Goal: Transaction & Acquisition: Download file/media

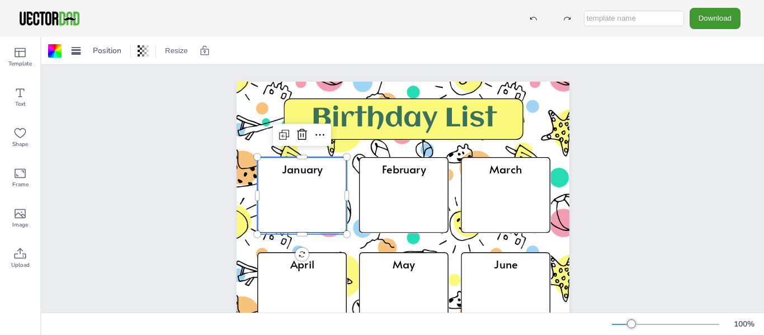
click at [285, 193] on icon at bounding box center [302, 195] width 90 height 77
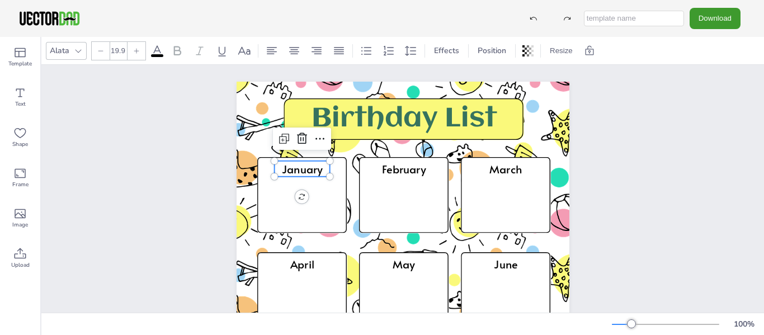
click at [279, 189] on div "January" at bounding box center [302, 176] width 56 height 30
click at [276, 197] on icon at bounding box center [302, 195] width 90 height 77
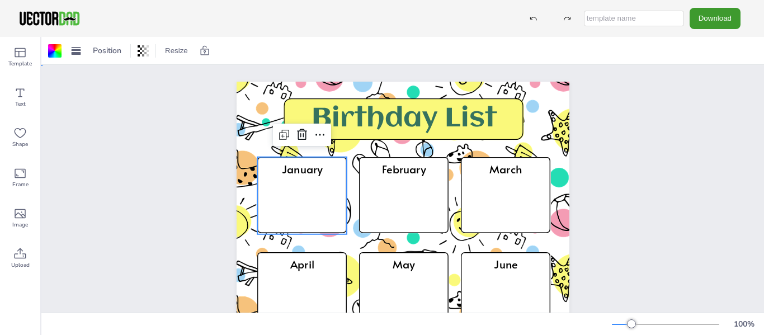
click at [202, 175] on div "Birthday List January February March April May June July August September Octob…" at bounding box center [403, 317] width 429 height 505
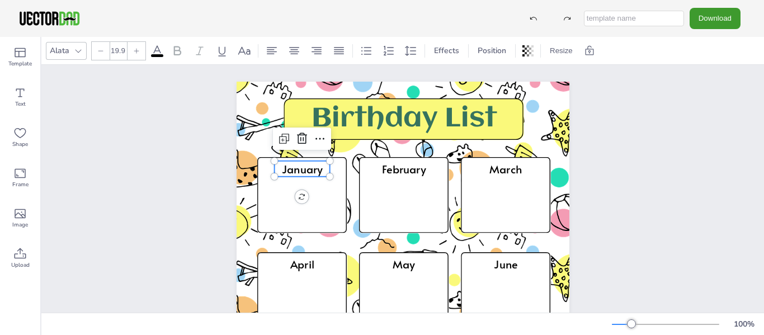
click at [304, 189] on div "January" at bounding box center [302, 176] width 56 height 30
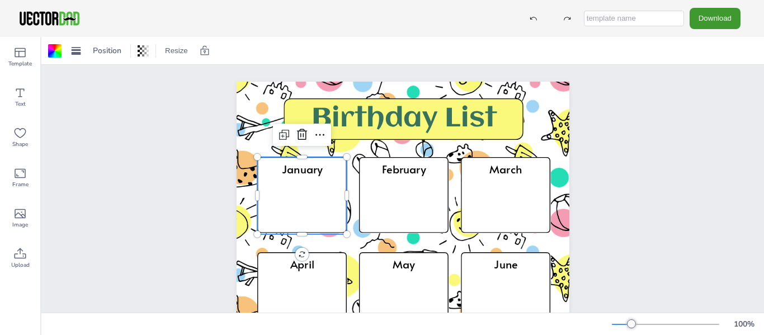
click at [284, 213] on icon at bounding box center [302, 195] width 90 height 77
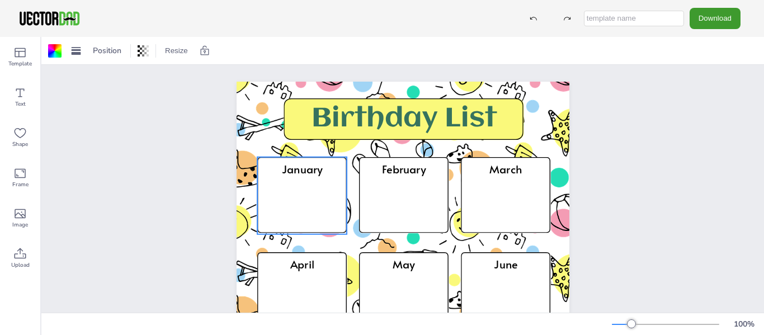
click at [284, 213] on icon at bounding box center [302, 195] width 90 height 77
click at [98, 210] on div "Birthday List January February March April May June July August September Octob…" at bounding box center [402, 317] width 723 height 505
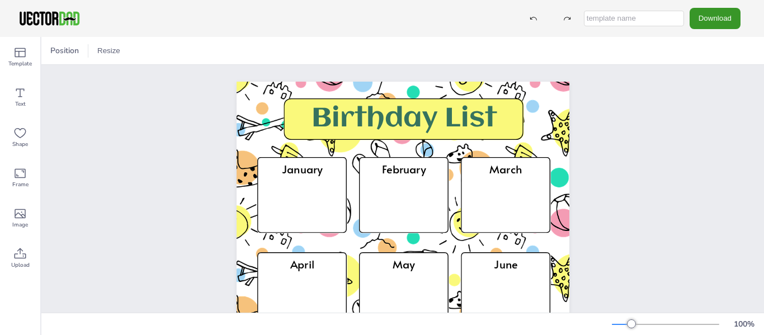
click at [709, 18] on button "Download" at bounding box center [715, 18] width 51 height 21
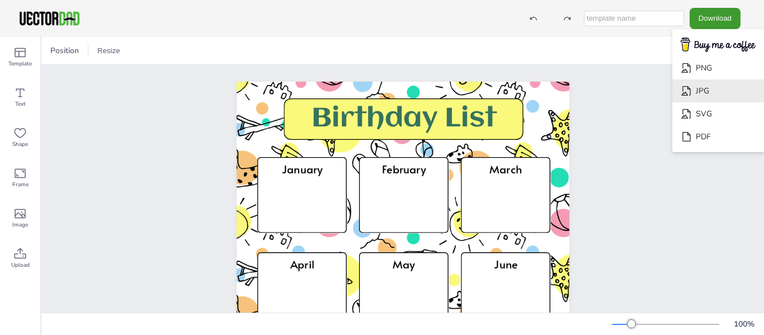
click at [710, 87] on li "JPG" at bounding box center [718, 90] width 92 height 23
